Goal: Find specific page/section: Find specific page/section

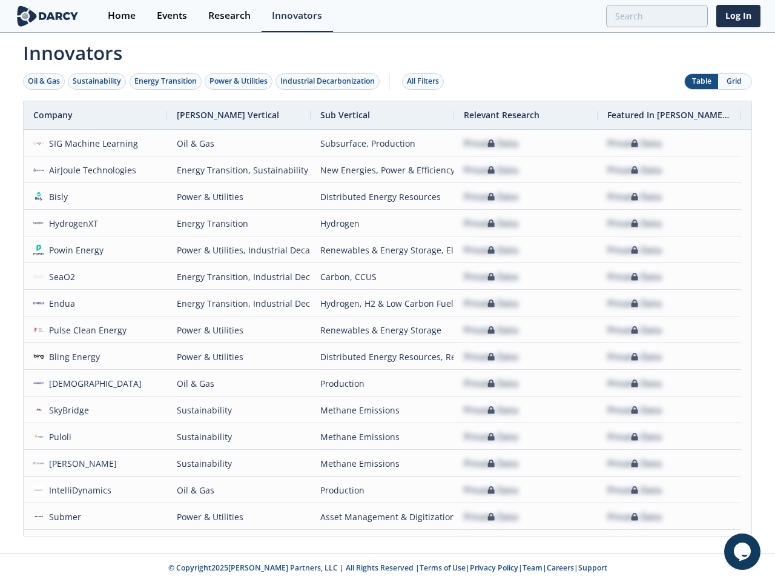
click at [44, 81] on div "Oil & Gas" at bounding box center [44, 81] width 32 height 11
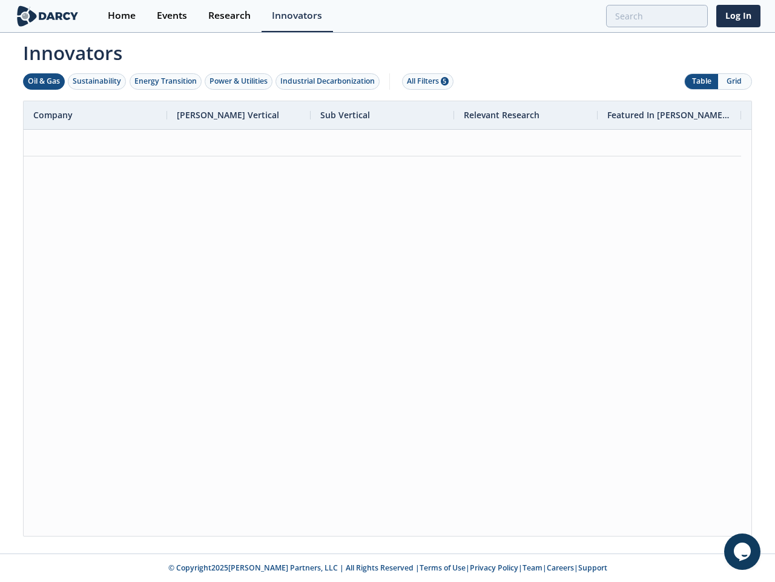
click at [98, 81] on div "Sustainability" at bounding box center [97, 81] width 48 height 11
click at [166, 81] on div "Energy Transition" at bounding box center [165, 81] width 62 height 11
click at [240, 81] on div "Power & Utilities" at bounding box center [239, 81] width 58 height 11
click at [330, 81] on div "Industrial Decarbonization" at bounding box center [327, 81] width 95 height 11
click at [426, 81] on div "All Filters 5" at bounding box center [428, 81] width 42 height 11
